Goal: Task Accomplishment & Management: Manage account settings

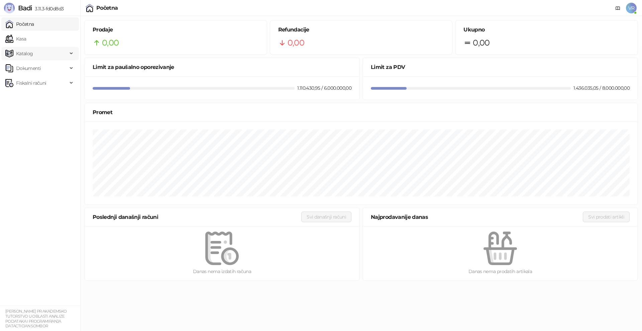
click at [24, 57] on span "Katalog" at bounding box center [24, 53] width 17 height 13
click at [38, 83] on link "Kategorije" at bounding box center [24, 82] width 33 height 13
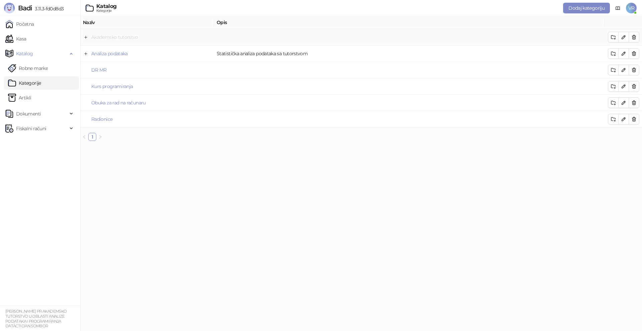
click at [117, 38] on link "Akademsko tutorstvo" at bounding box center [114, 37] width 47 height 6
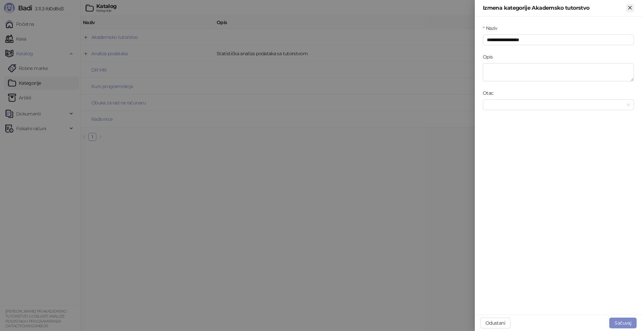
click at [629, 8] on icon "Zatvori" at bounding box center [630, 8] width 6 height 6
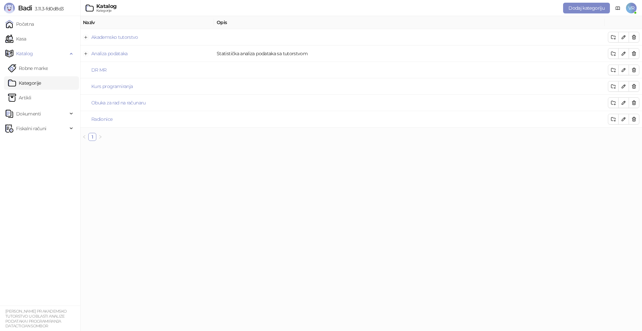
click at [629, 8] on span "VR" at bounding box center [631, 8] width 11 height 11
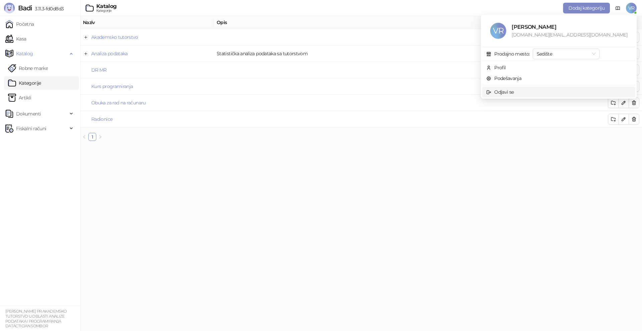
click at [514, 94] on div "Odjavi se" at bounding box center [503, 91] width 19 height 7
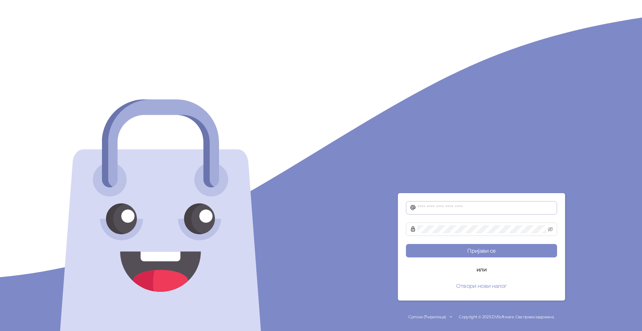
drag, startPoint x: 470, startPoint y: 214, endPoint x: 463, endPoint y: 209, distance: 8.6
click at [469, 214] on span at bounding box center [481, 207] width 151 height 13
click at [463, 208] on input "text" at bounding box center [485, 208] width 136 height 8
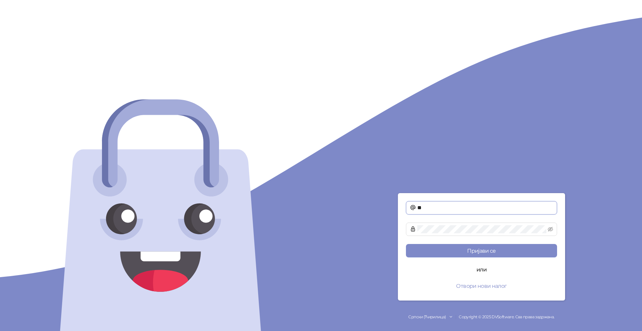
type input "*"
click at [455, 205] on input "text" at bounding box center [485, 208] width 136 height 8
click at [406, 244] on button "Пријави се" at bounding box center [481, 250] width 151 height 13
click at [550, 230] on icon "eye-invisible" at bounding box center [550, 228] width 5 height 5
click at [406, 244] on button "Пријави се" at bounding box center [481, 250] width 151 height 13
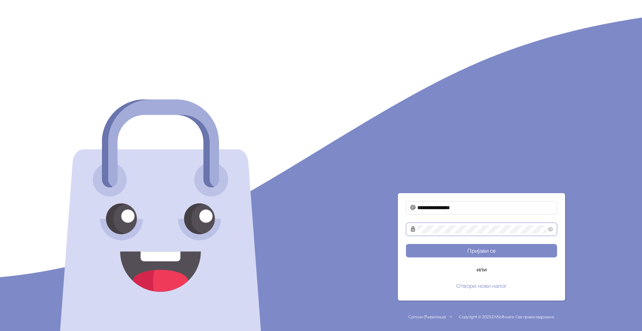
click at [406, 244] on button "Пријави се" at bounding box center [481, 250] width 151 height 13
drag, startPoint x: 478, startPoint y: 208, endPoint x: 441, endPoint y: 208, distance: 36.8
click at [441, 208] on input "**********" at bounding box center [485, 208] width 136 height 8
type input "**********"
click at [472, 249] on button "Пријави се" at bounding box center [481, 250] width 151 height 13
